Goal: Transaction & Acquisition: Purchase product/service

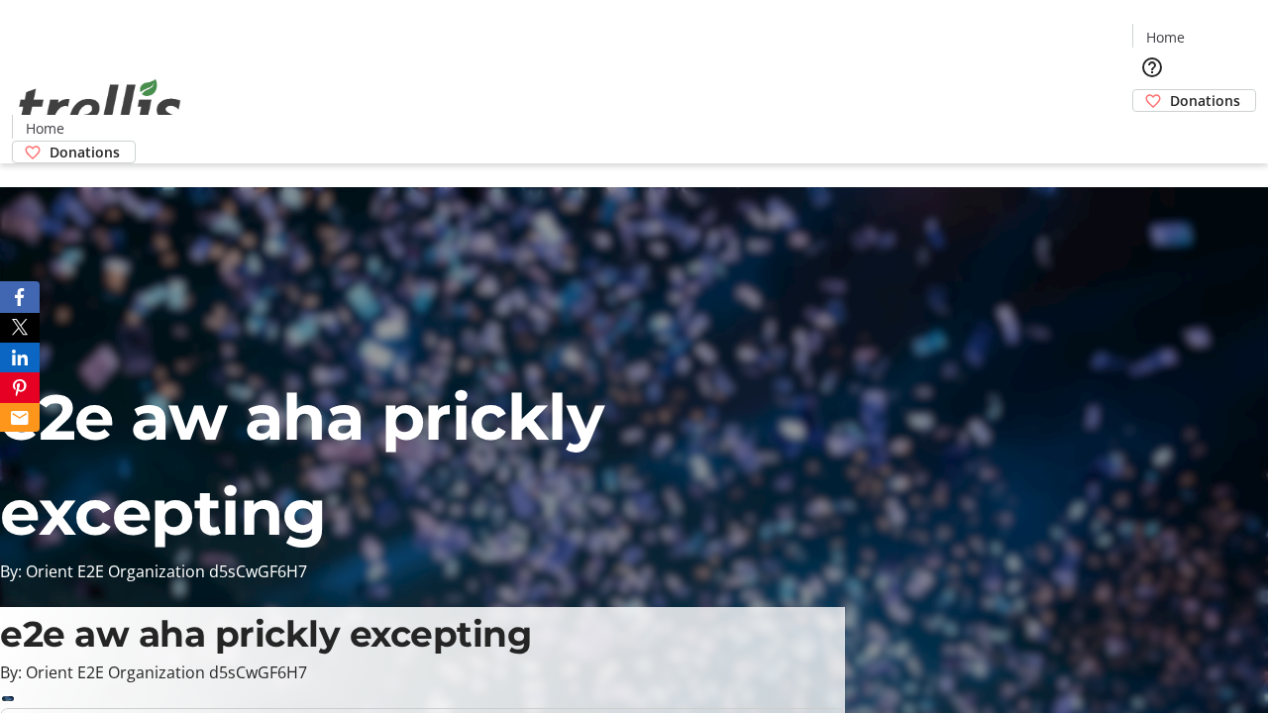
click at [1169, 90] on span "Donations" at bounding box center [1204, 100] width 70 height 21
